Goal: Task Accomplishment & Management: Use online tool/utility

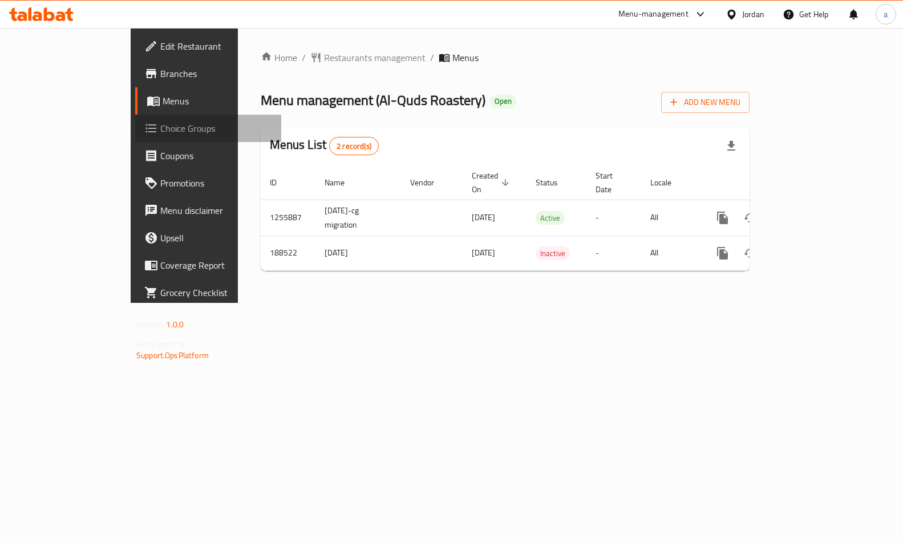
click at [135, 140] on link "Choice Groups" at bounding box center [208, 128] width 146 height 27
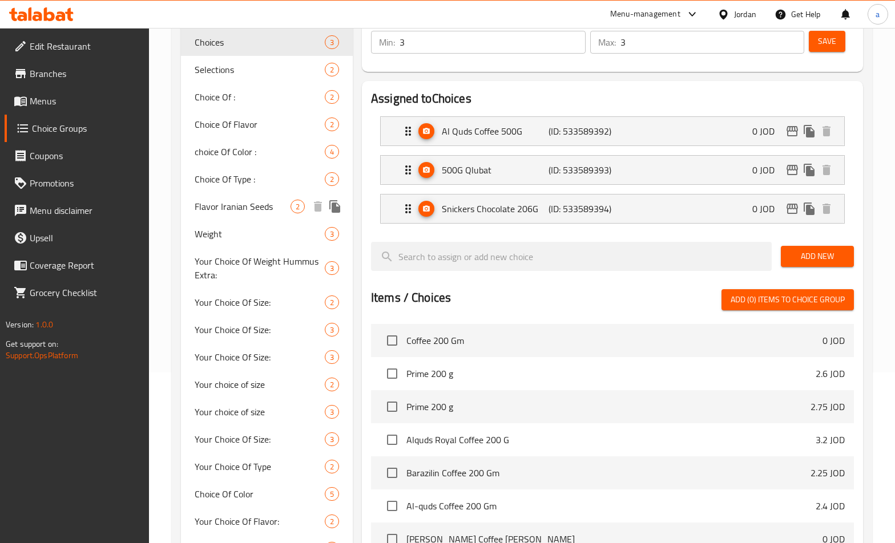
scroll to position [171, 0]
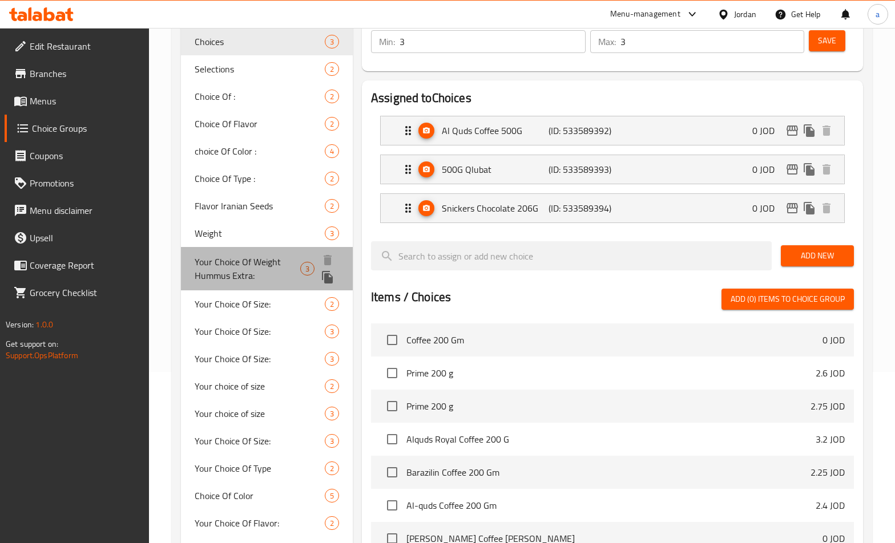
click at [223, 272] on span "Your Choice Of Weight Hummus Extra:" at bounding box center [248, 268] width 106 height 27
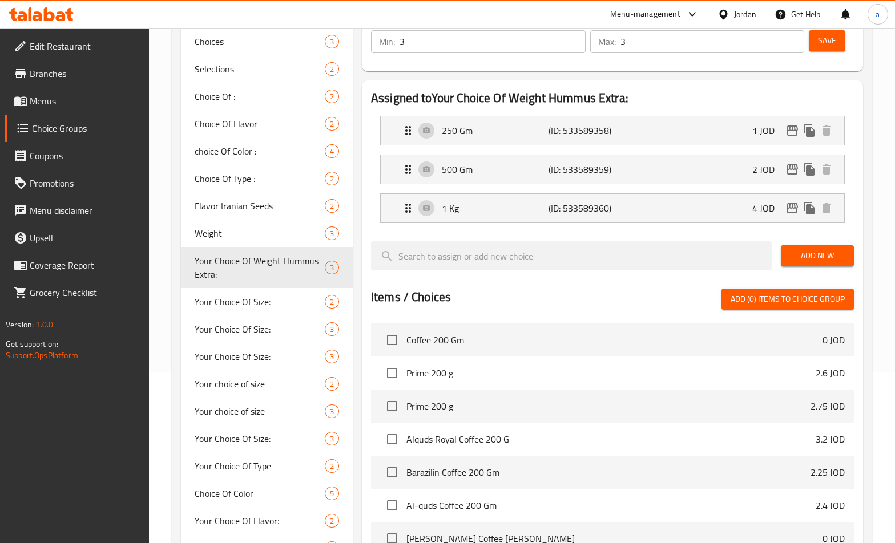
type input "Your Choice Of Weight Hummus Extra:"
type input "اختيارك من الوزن:"
type input "1"
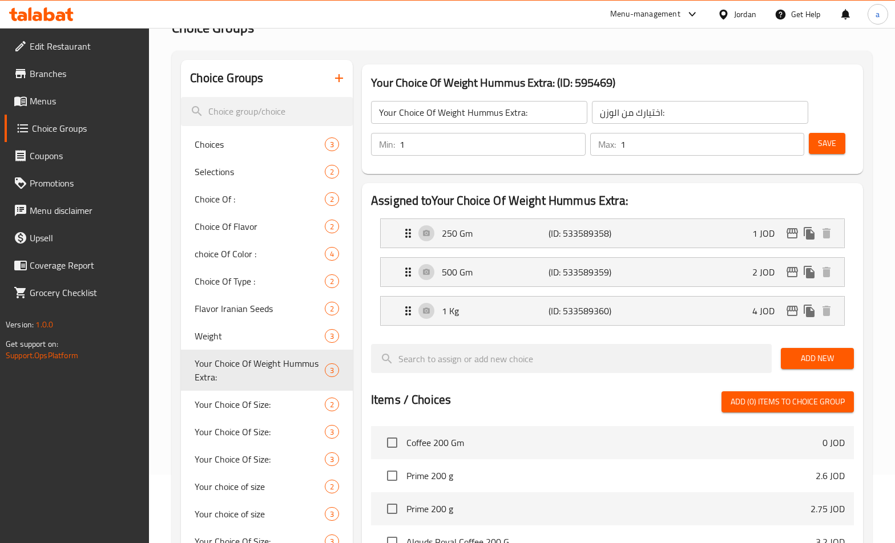
scroll to position [228, 0]
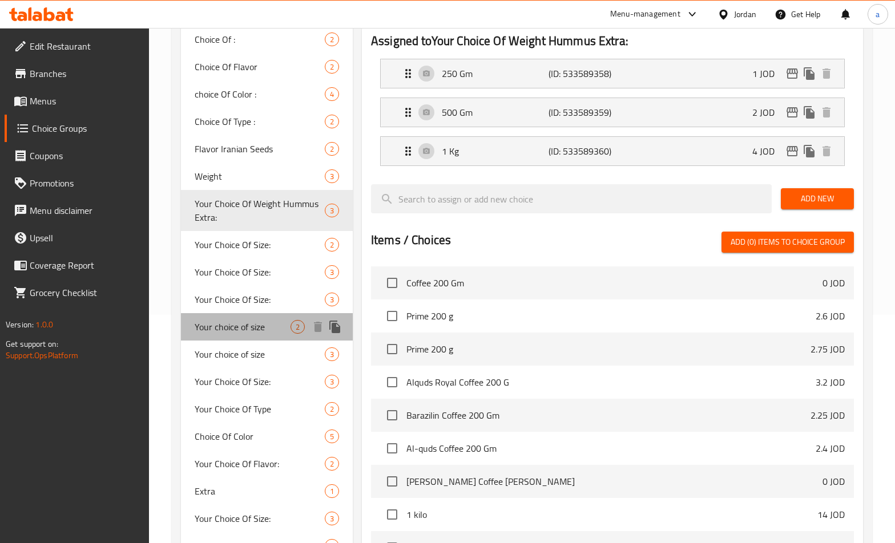
click at [240, 318] on div "Your choice of size 2" at bounding box center [267, 326] width 172 height 27
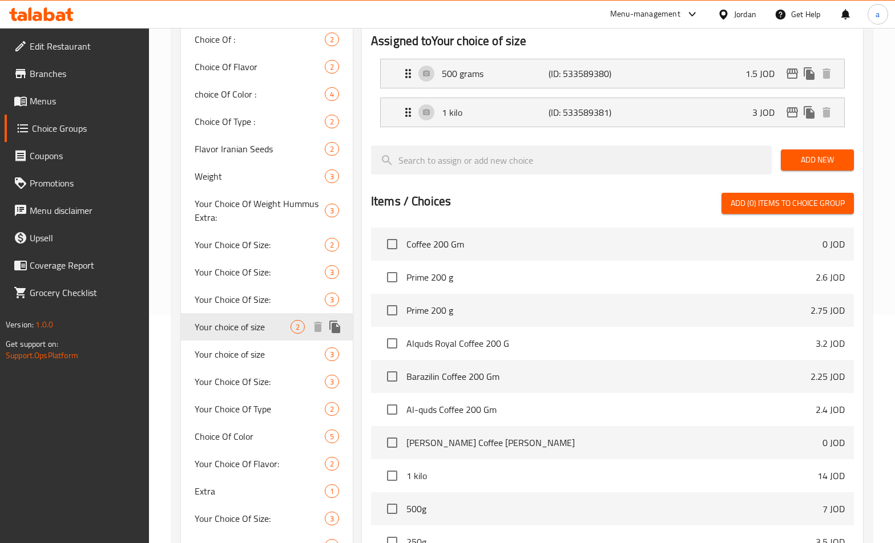
type input "Your choice of size"
type input "اختيارك من الحجم"
click at [492, 189] on div at bounding box center [612, 188] width 483 height 9
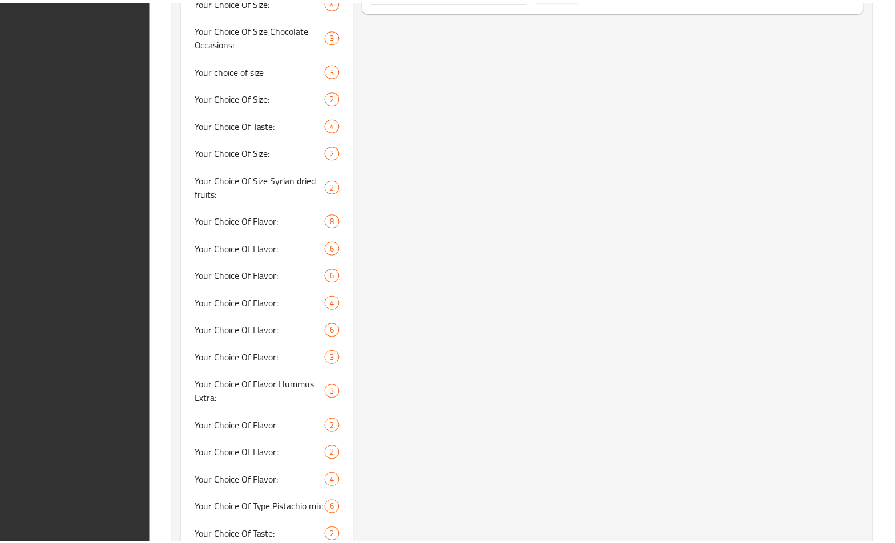
scroll to position [980, 0]
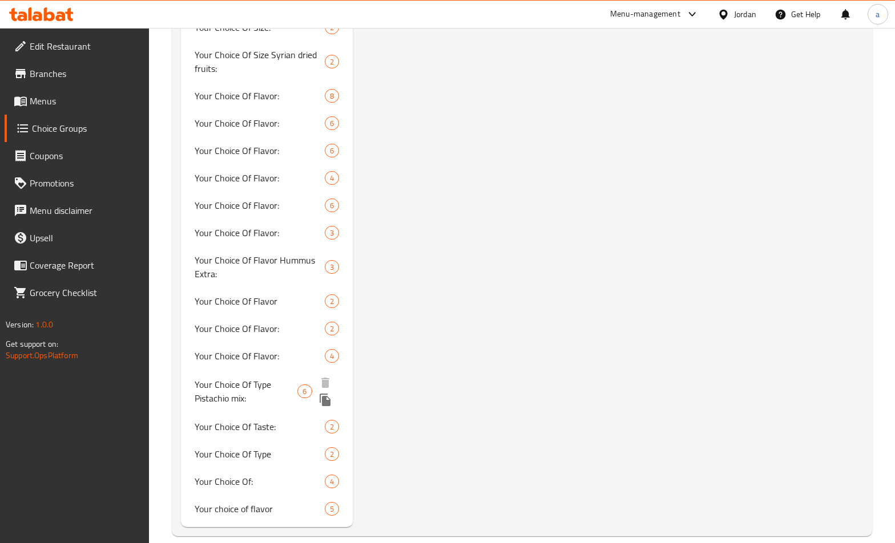
drag, startPoint x: 260, startPoint y: 398, endPoint x: 238, endPoint y: 398, distance: 21.7
click at [260, 398] on span "Your Choice Of Type Pistachio mix:" at bounding box center [246, 391] width 103 height 27
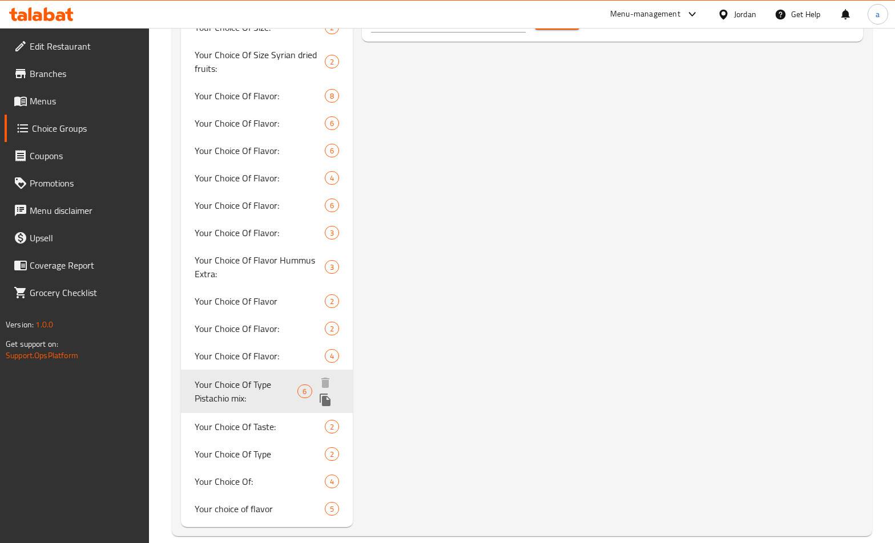
type input "Your Choice Of Type Pistachio mix:"
type input "اختيارك من النوع:l"
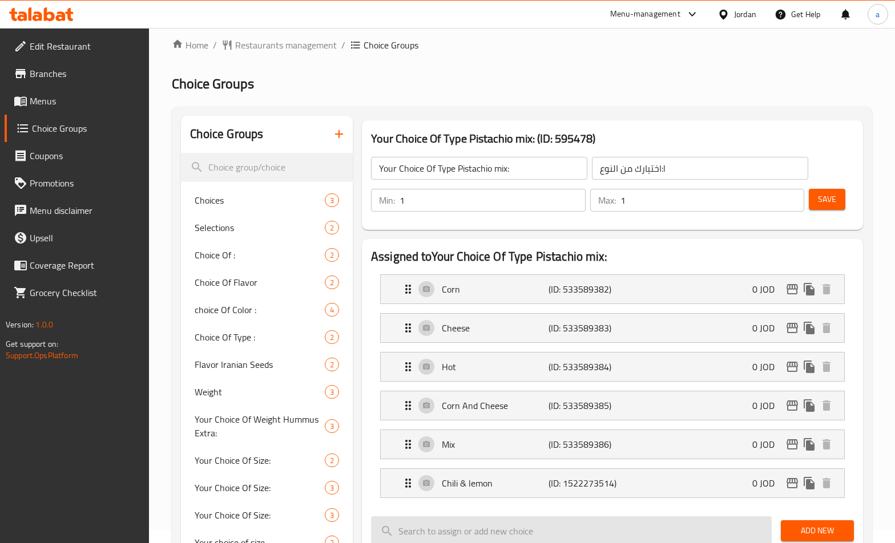
scroll to position [10, 0]
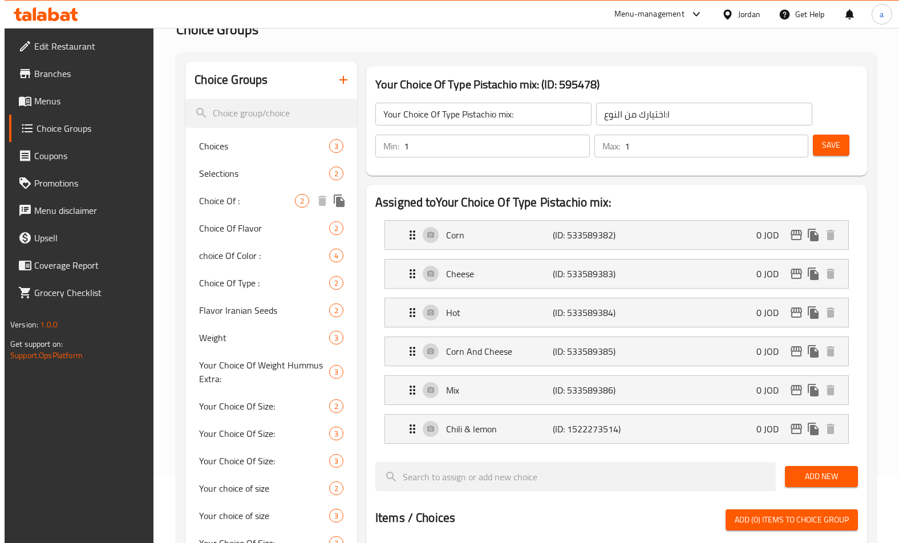
scroll to position [0, 0]
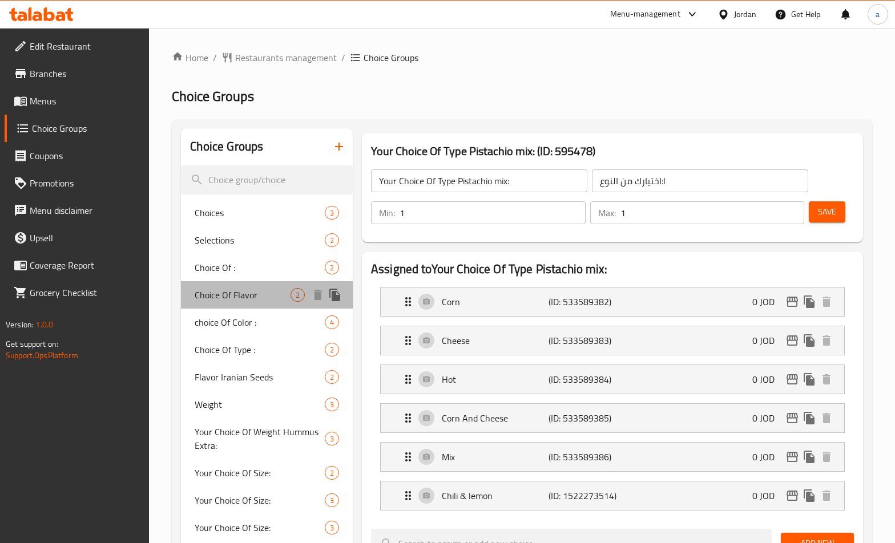
click at [231, 292] on span "Choice Of Flavor" at bounding box center [243, 295] width 96 height 14
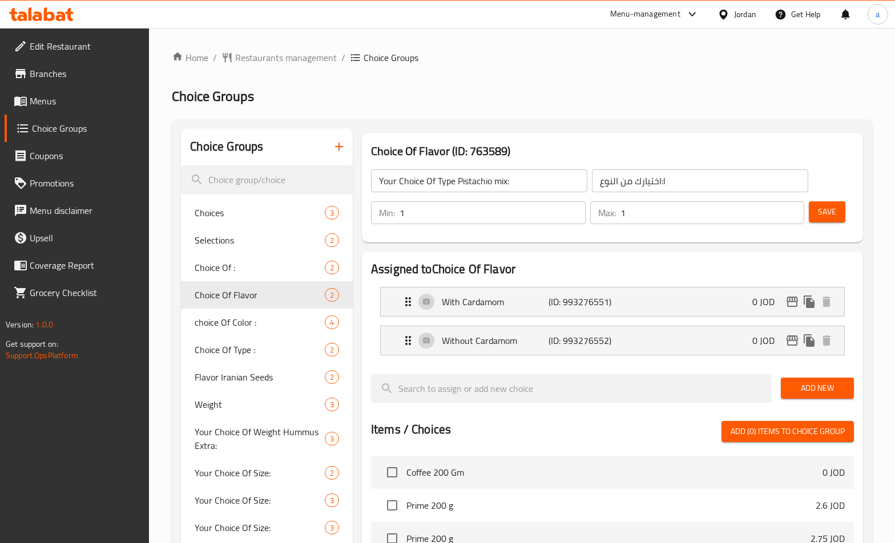
type input "Choice Of Flavor"
type input "اختيارك من النكهة"
click at [257, 328] on span "choice Of Color :" at bounding box center [243, 323] width 96 height 14
click at [483, 140] on div "Choice Of Flavor (ID: 763589) Choice Of Flavor ​ اختيارك من النكهة ​ Min: 1 ​ M…" at bounding box center [612, 188] width 501 height 110
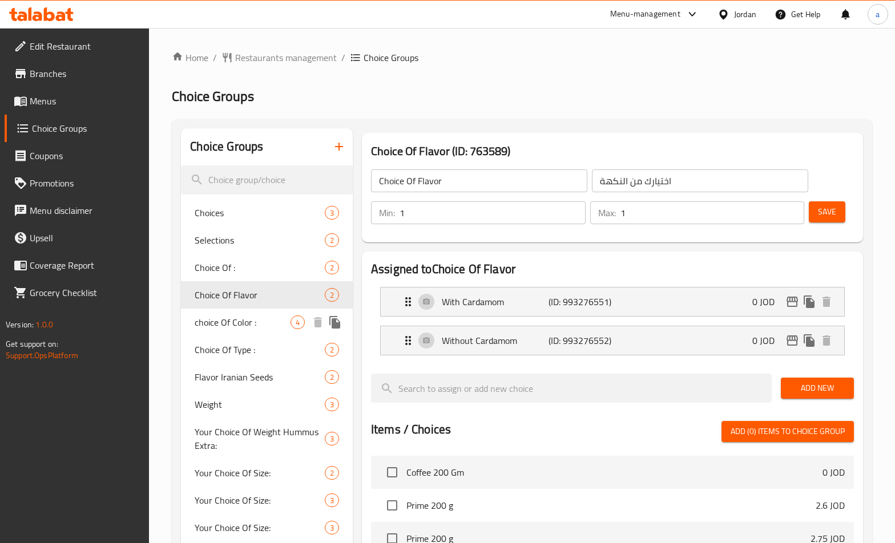
type input "choice Of Color :"
type input "اختيارك من اللون :"
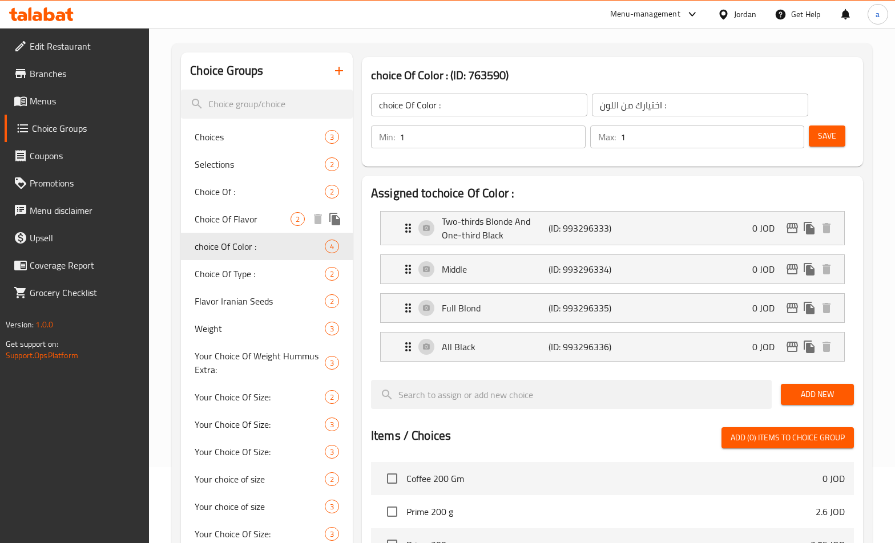
scroll to position [67, 0]
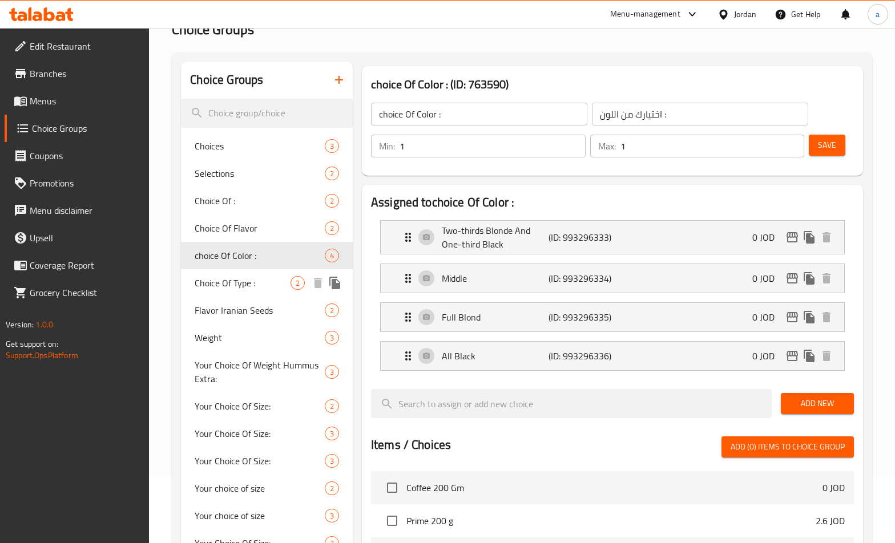
click at [204, 272] on div "Choice Of Type : 2" at bounding box center [267, 282] width 172 height 27
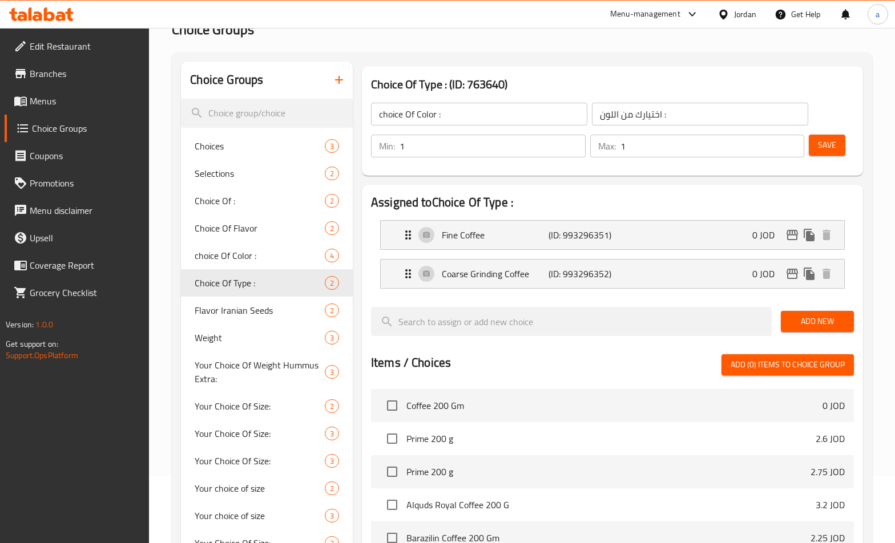
type input "Choice Of Type :"
type input "اختيارك من النوع :"
click at [478, 76] on h3 "Choice Of Type : (ID: 763640)" at bounding box center [612, 84] width 483 height 18
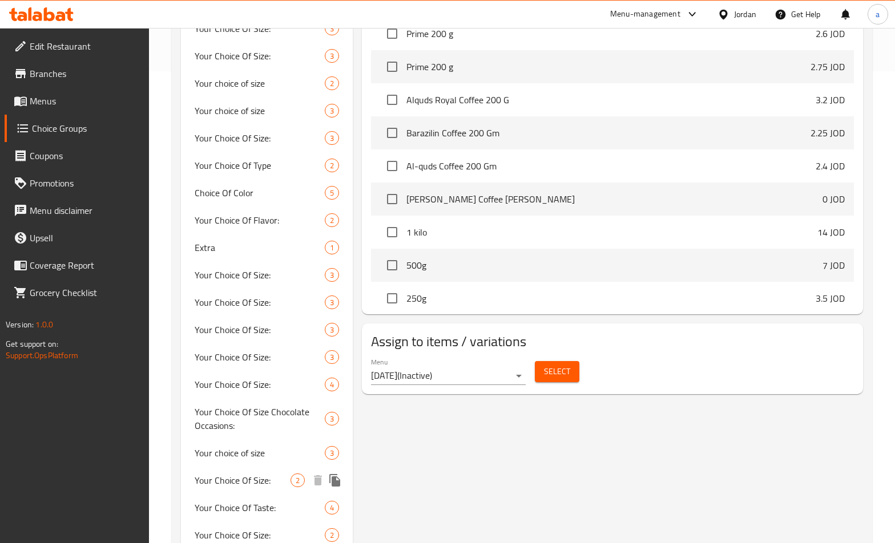
scroll to position [466, 0]
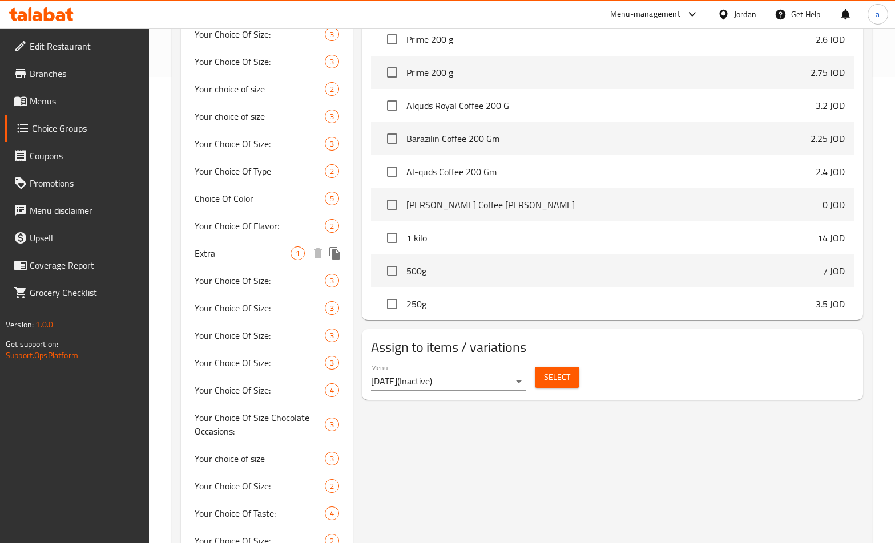
click at [238, 259] on span "Extra" at bounding box center [243, 254] width 96 height 14
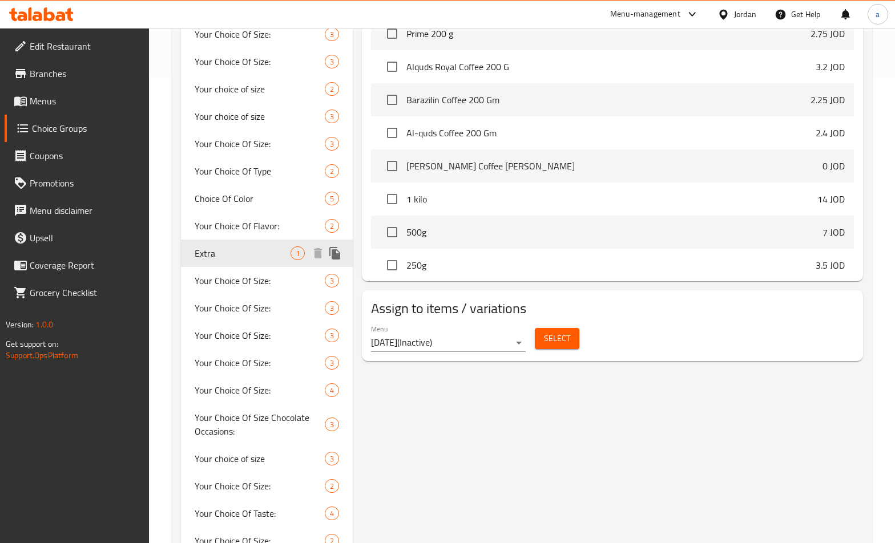
type input "Extra"
type input "اضافات"
type input "0"
click at [598, 297] on div "Assign to items / variations Menu [DATE] ( Inactive ) Select" at bounding box center [612, 325] width 501 height 71
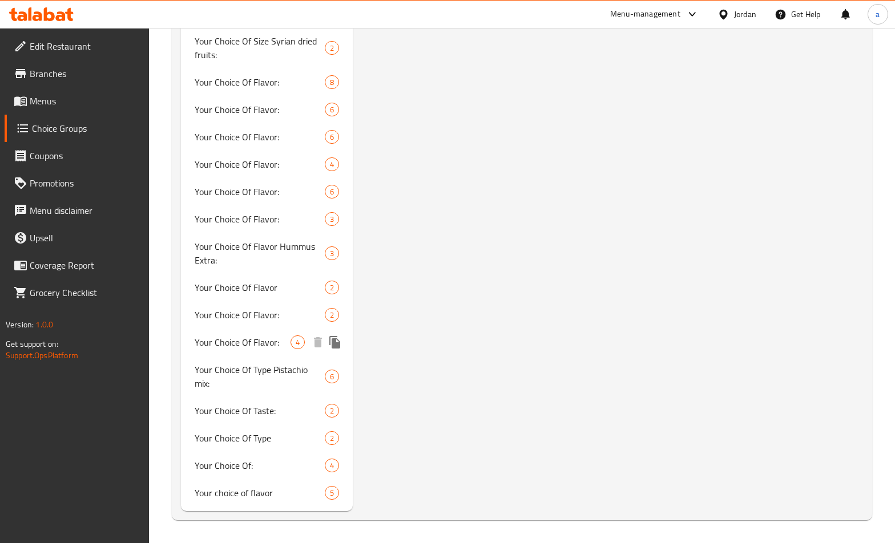
scroll to position [994, 0]
click at [241, 338] on span "Your Choice Of Flavor:" at bounding box center [243, 343] width 96 height 14
type input "Your Choice Of Flavor:"
type input "اختيارك من النكهة:"
type input "1"
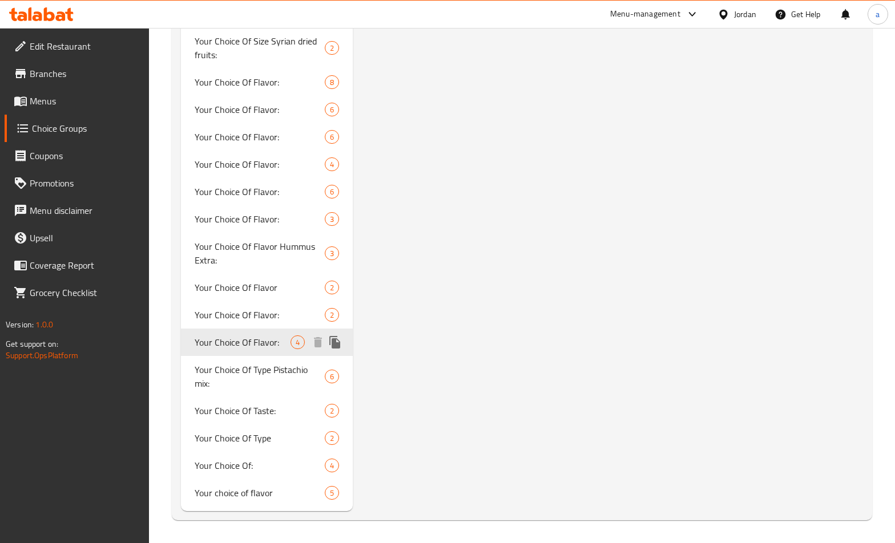
type input "1"
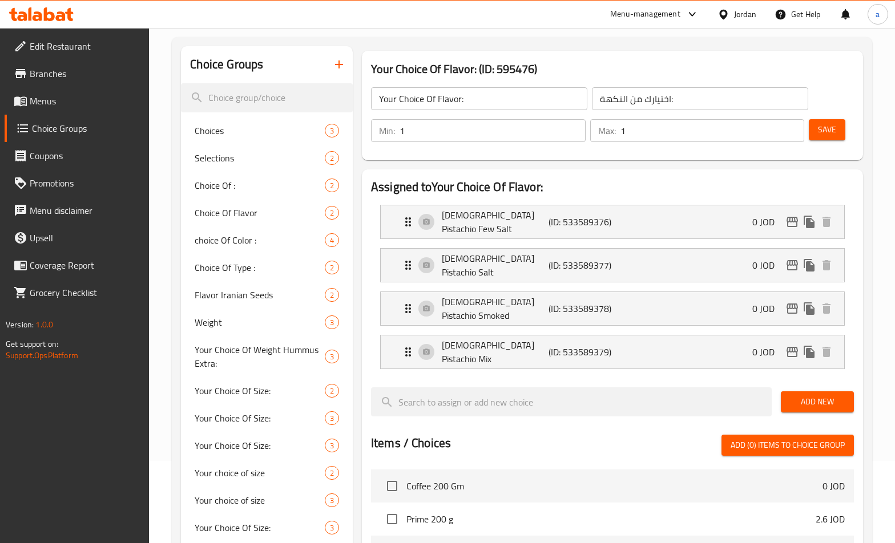
scroll to position [80, 0]
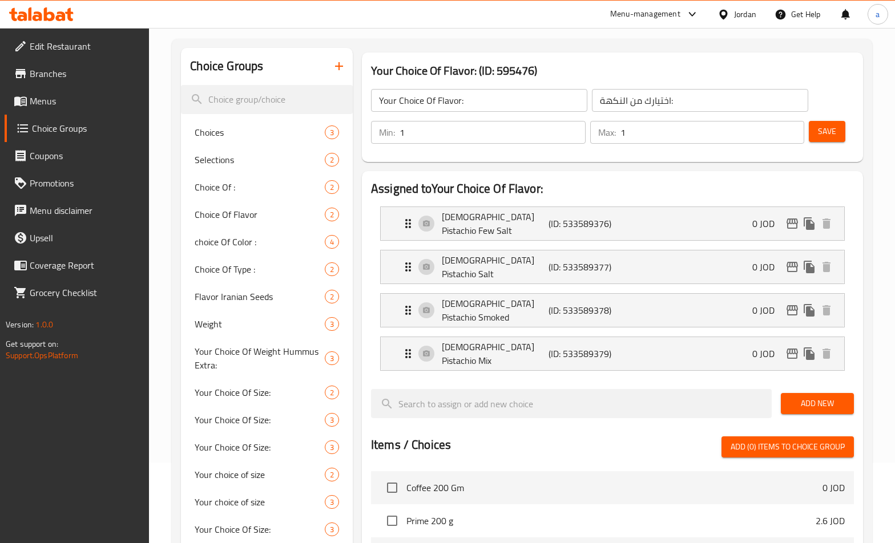
click at [589, 189] on h2 "Assigned to Your Choice Of Flavor:" at bounding box center [612, 188] width 483 height 17
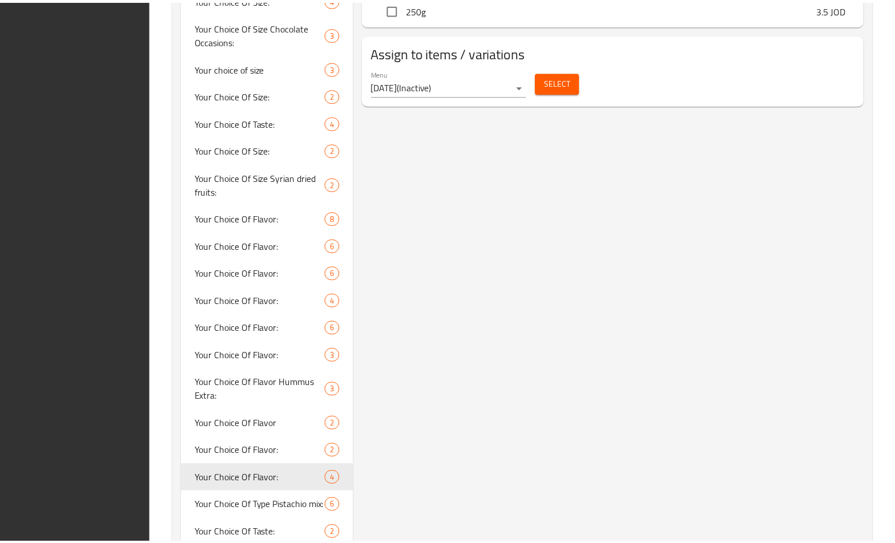
scroll to position [980, 0]
